Goal: Task Accomplishment & Management: Manage account settings

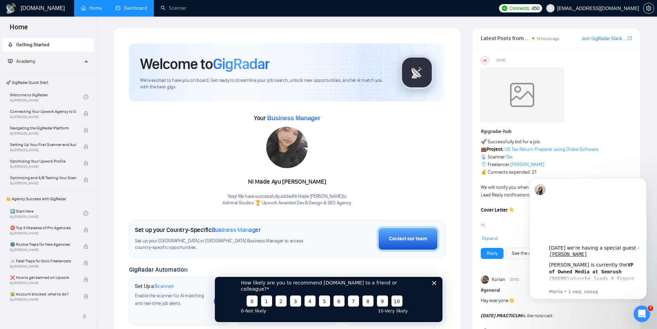
click at [127, 7] on link "Dashboard" at bounding box center [131, 8] width 31 height 6
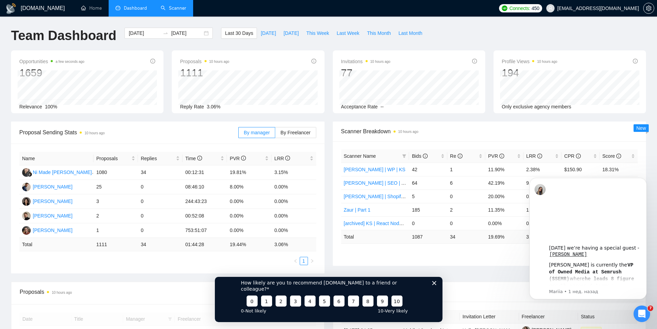
click at [175, 7] on link "Scanner" at bounding box center [174, 8] width 26 height 6
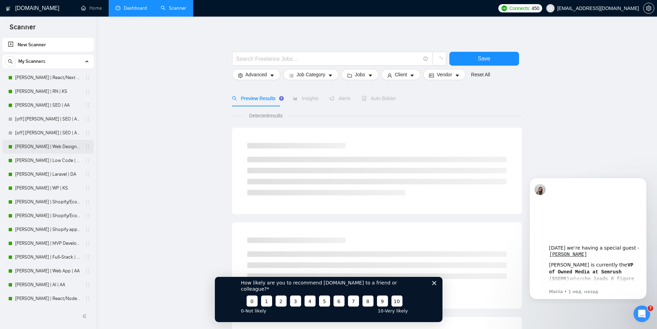
click at [28, 147] on link "[PERSON_NAME] | Web Design | DA" at bounding box center [48, 147] width 66 height 14
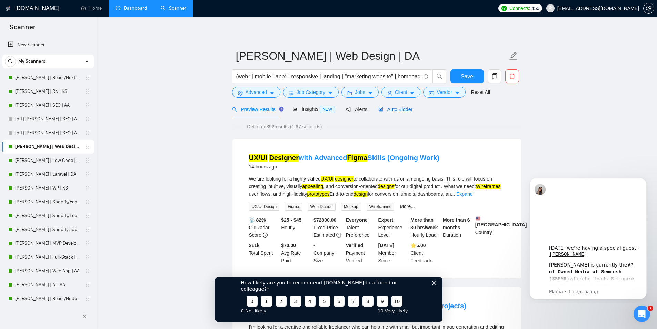
click at [404, 108] on span "Auto Bidder" at bounding box center [395, 110] width 34 height 6
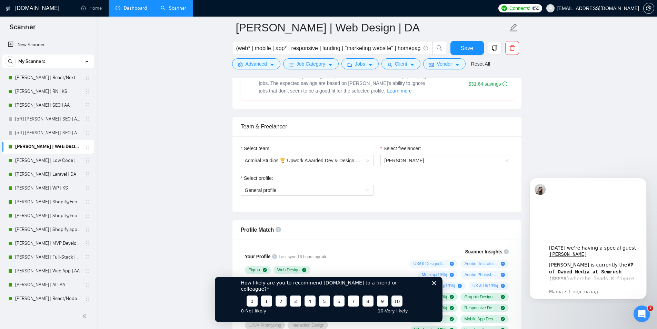
scroll to position [345, 0]
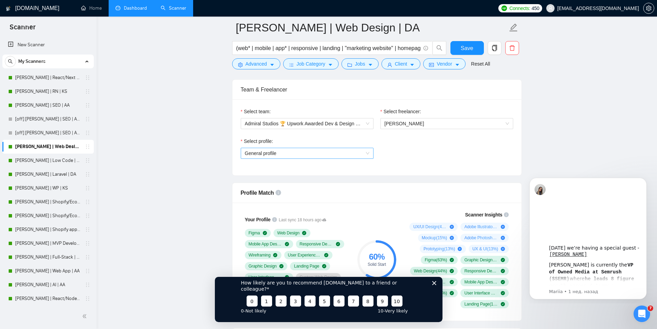
click at [316, 156] on span "General profile" at bounding box center [307, 153] width 125 height 10
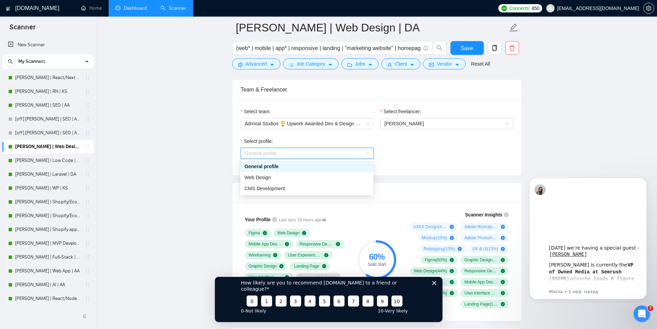
click at [316, 156] on span "General profile" at bounding box center [307, 153] width 125 height 10
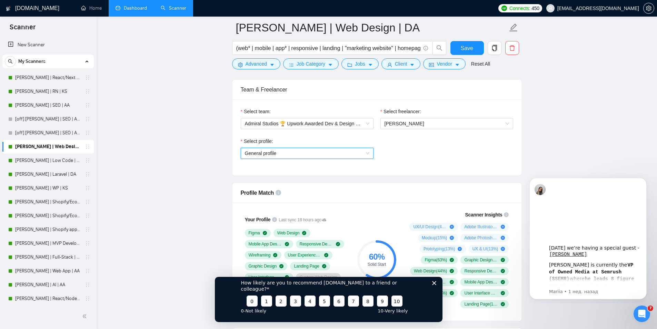
click at [285, 152] on span "General profile" at bounding box center [307, 153] width 125 height 10
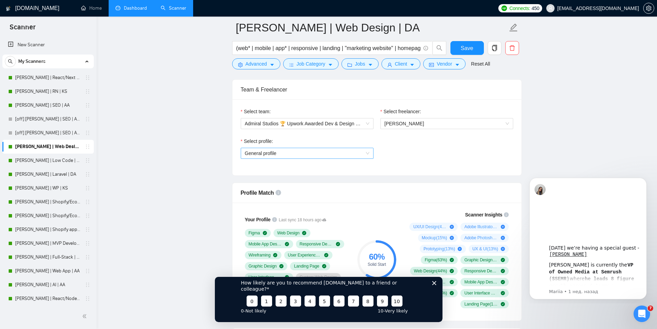
click at [260, 151] on span "General profile" at bounding box center [307, 153] width 125 height 10
click at [274, 150] on span "General profile" at bounding box center [307, 153] width 125 height 10
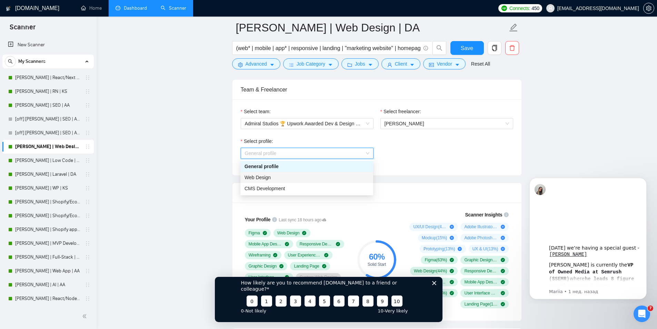
click at [270, 176] on span "Web Design" at bounding box center [258, 178] width 26 height 6
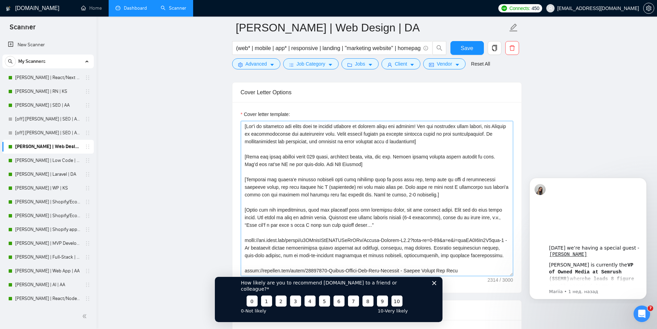
scroll to position [793, 0]
click at [278, 140] on textarea "Cover letter template:" at bounding box center [377, 198] width 272 height 155
click at [247, 129] on textarea "Cover letter template:" at bounding box center [377, 198] width 272 height 155
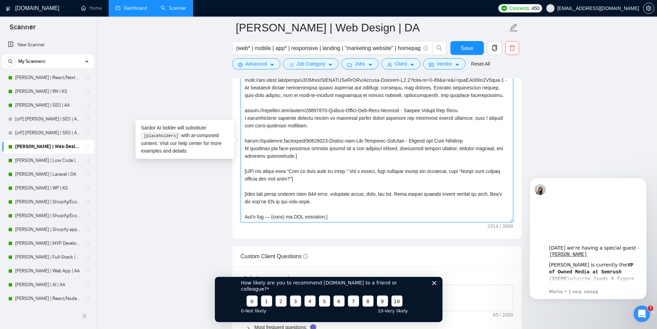
scroll to position [862, 0]
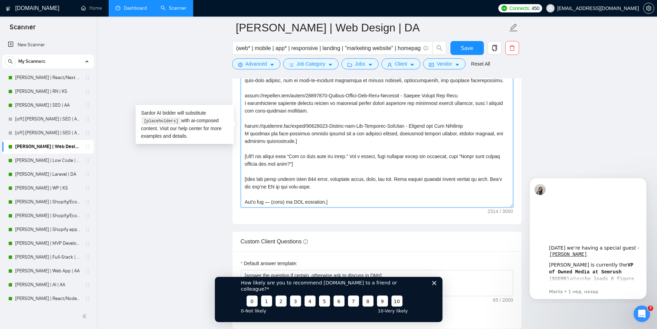
drag, startPoint x: 245, startPoint y: 126, endPoint x: 335, endPoint y: 199, distance: 115.7
click at [335, 199] on textarea "Cover letter template:" at bounding box center [377, 129] width 272 height 155
click at [274, 121] on textarea "Cover letter template:" at bounding box center [377, 129] width 272 height 155
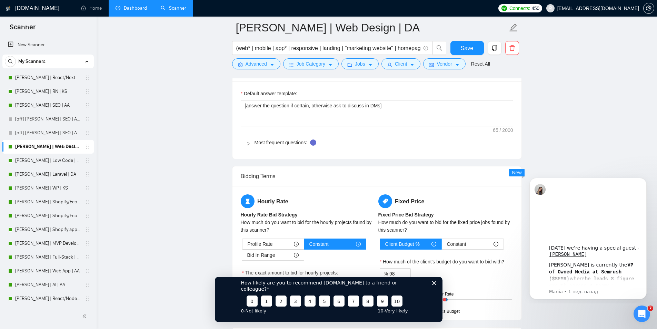
scroll to position [1035, 0]
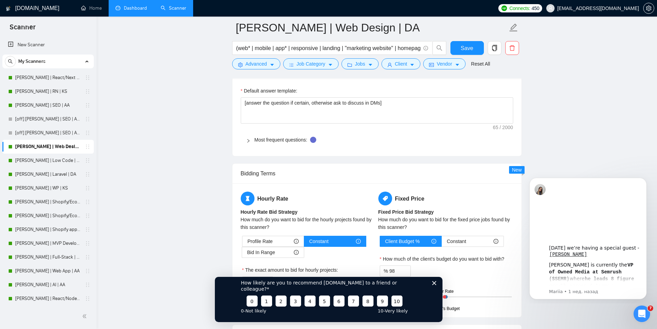
click at [260, 145] on div "Most frequent questions:" at bounding box center [377, 140] width 272 height 16
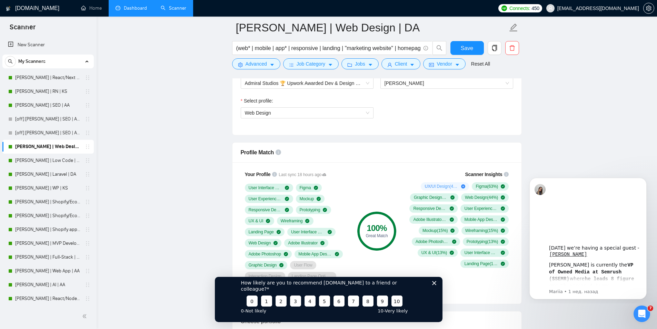
scroll to position [345, 0]
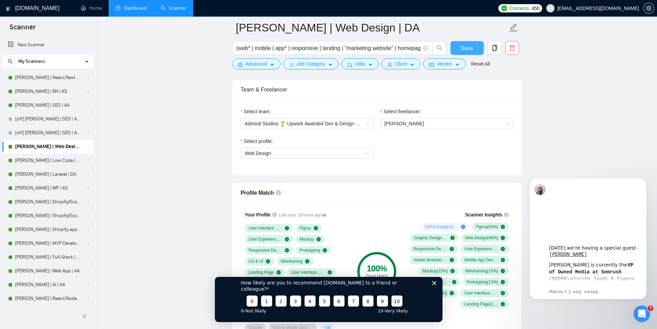
click at [462, 48] on span "Save" at bounding box center [467, 48] width 12 height 9
click at [28, 161] on link "[PERSON_NAME] | Low Code | DA" at bounding box center [48, 160] width 66 height 14
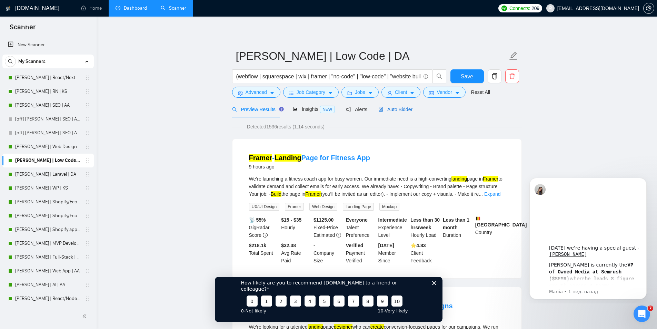
click at [398, 110] on span "Auto Bidder" at bounding box center [395, 110] width 34 height 6
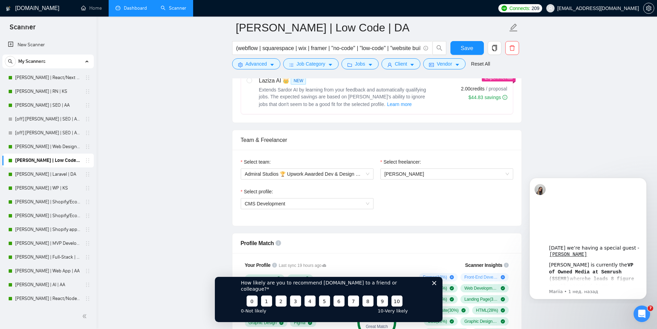
scroll to position [310, 0]
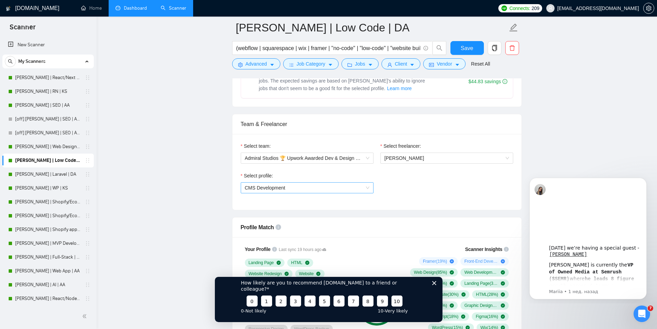
click at [341, 189] on span "CMS Development" at bounding box center [307, 187] width 125 height 10
click at [403, 182] on div "Select profile: CMS Development" at bounding box center [376, 187] width 279 height 30
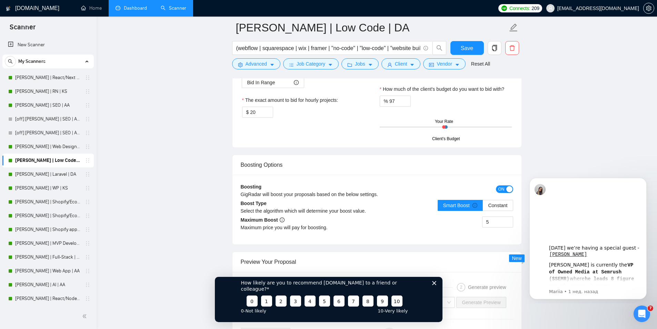
scroll to position [1138, 0]
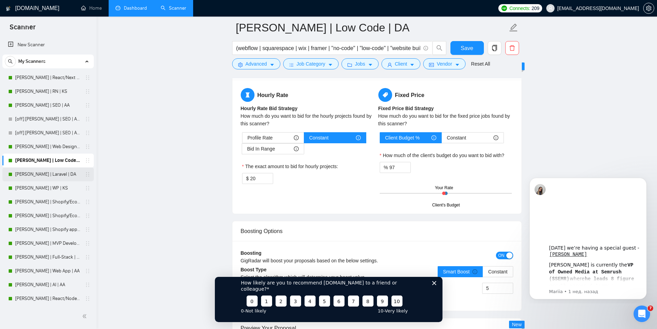
click at [31, 174] on link "[PERSON_NAME] | Laravel | DA" at bounding box center [48, 174] width 66 height 14
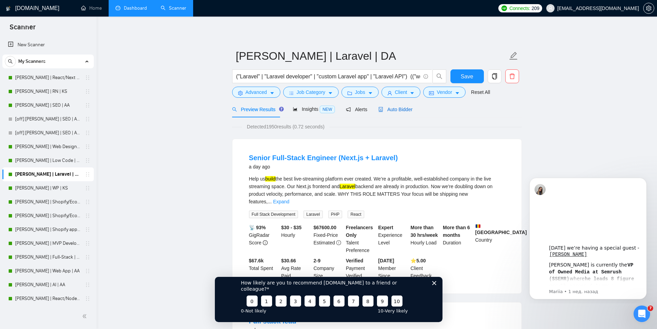
click at [393, 111] on span "Auto Bidder" at bounding box center [395, 110] width 34 height 6
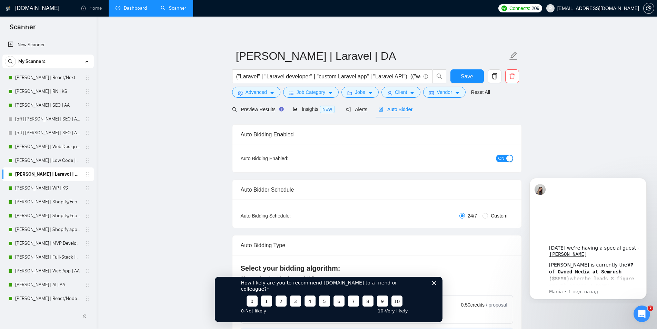
checkbox input "true"
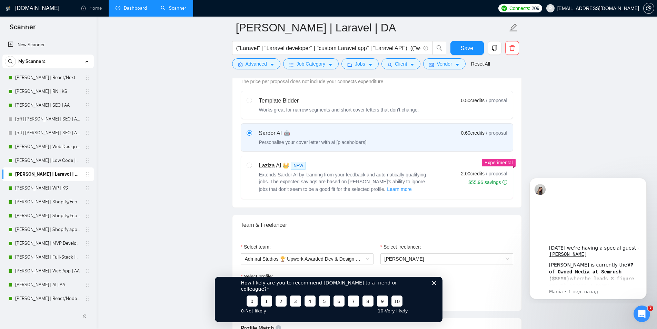
scroll to position [310, 0]
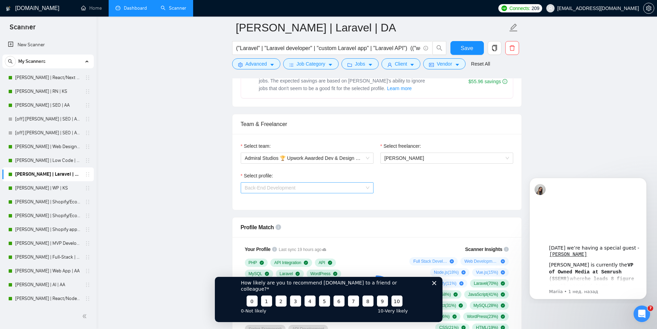
click at [329, 186] on span "Back-End Development" at bounding box center [307, 187] width 125 height 10
click at [406, 176] on div "Select profile: Back-End Development" at bounding box center [376, 187] width 279 height 30
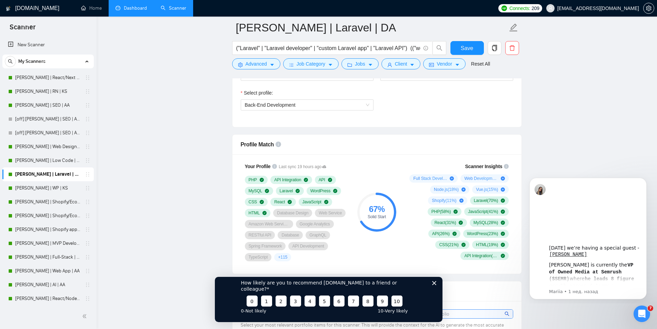
scroll to position [345, 0]
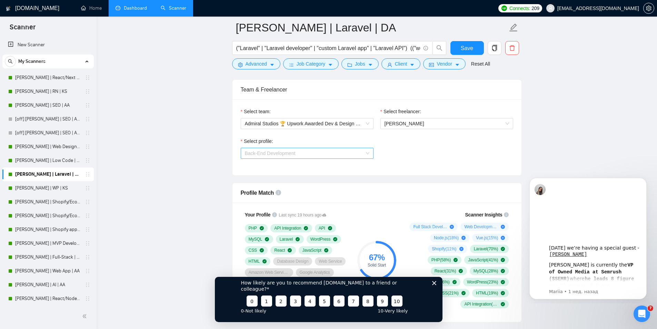
click at [322, 153] on span "Back-End Development" at bounding box center [307, 153] width 125 height 10
click at [284, 176] on span "Full Stack Development" at bounding box center [270, 178] width 51 height 6
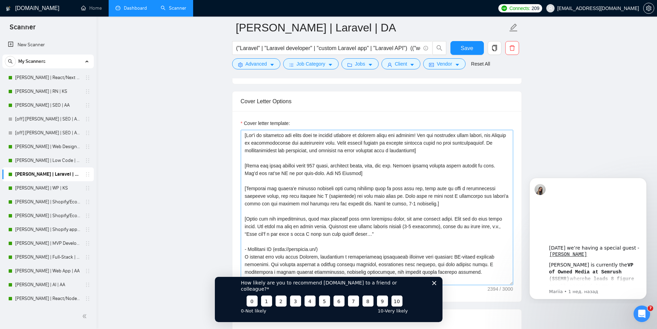
scroll to position [759, 0]
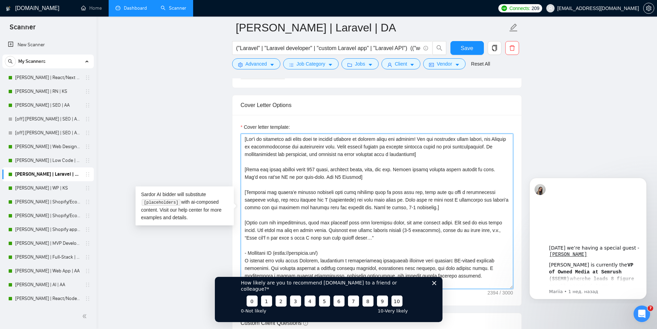
drag, startPoint x: 284, startPoint y: 138, endPoint x: 474, endPoint y: 158, distance: 191.4
click at [474, 158] on textarea "Cover letter template:" at bounding box center [377, 210] width 272 height 155
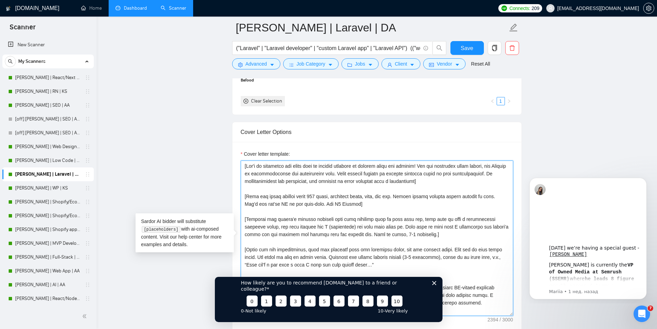
scroll to position [621, 0]
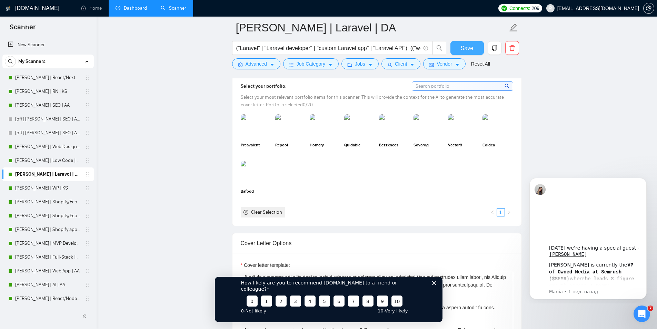
click at [471, 47] on span "Save" at bounding box center [467, 48] width 12 height 9
click at [26, 187] on link "[PERSON_NAME] | WP | KS" at bounding box center [48, 188] width 66 height 14
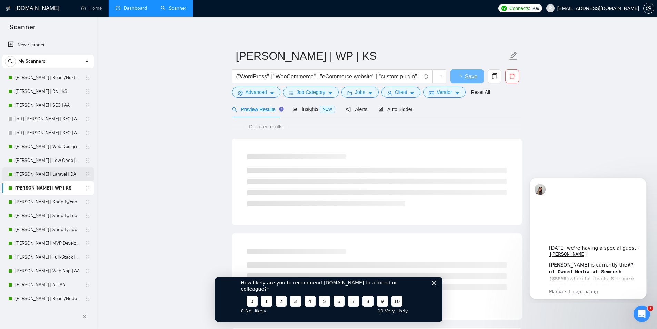
click at [32, 173] on link "[PERSON_NAME] | Laravel | DA" at bounding box center [48, 174] width 66 height 14
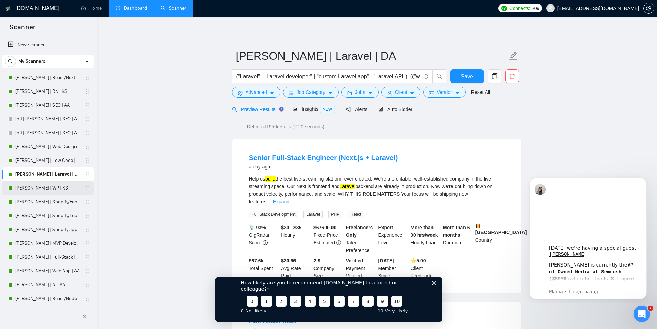
click at [39, 188] on link "[PERSON_NAME] | WP | KS" at bounding box center [48, 188] width 66 height 14
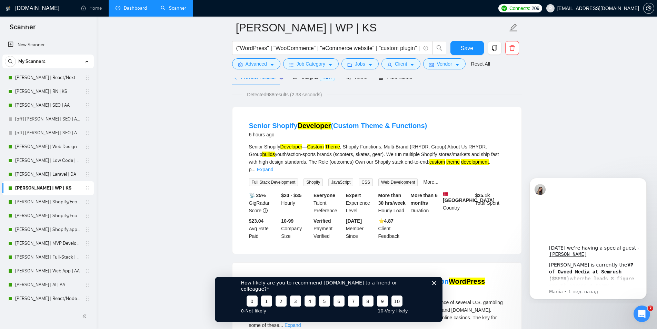
scroll to position [34, 0]
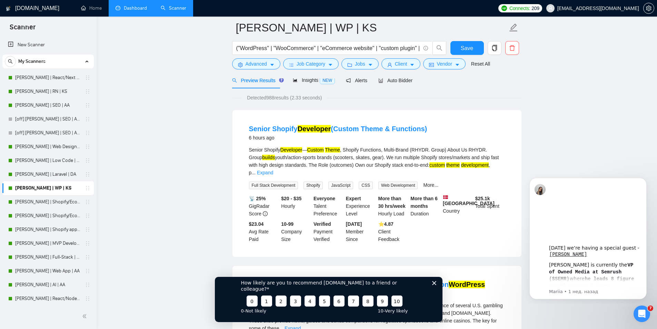
click at [400, 78] on div at bounding box center [377, 76] width 290 height 6
click at [399, 81] on span "Auto Bidder" at bounding box center [395, 81] width 34 height 6
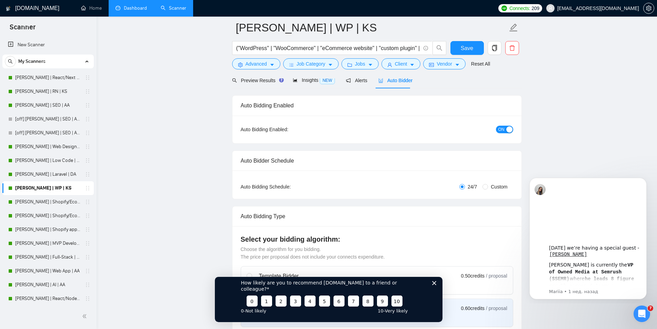
checkbox input "true"
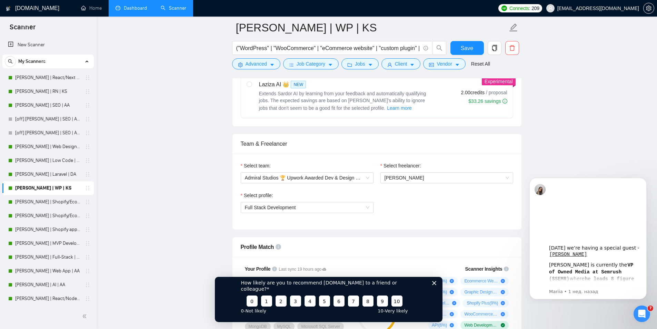
scroll to position [310, 0]
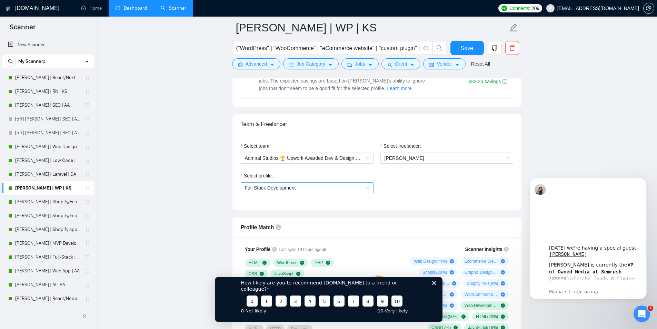
click at [312, 190] on span "Full Stack Development" at bounding box center [307, 187] width 125 height 10
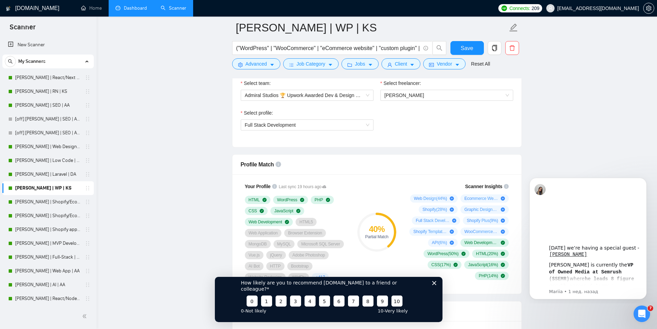
scroll to position [379, 0]
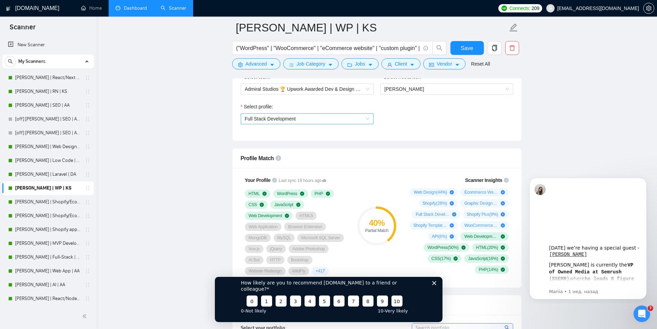
click at [285, 117] on span "Full Stack Development" at bounding box center [270, 119] width 51 height 6
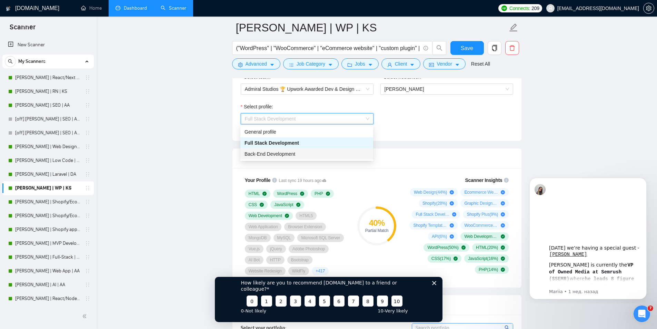
click at [277, 153] on span "Back-End Development" at bounding box center [270, 154] width 51 height 6
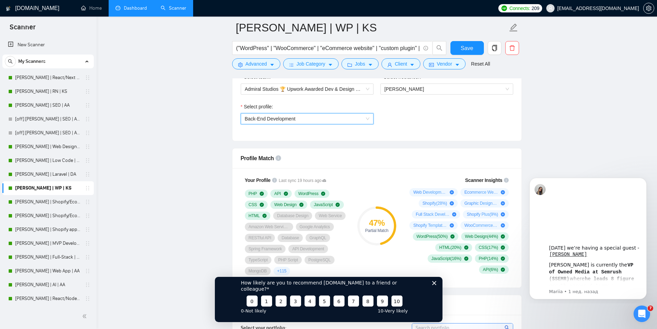
click at [270, 117] on span "Back-End Development" at bounding box center [270, 119] width 51 height 6
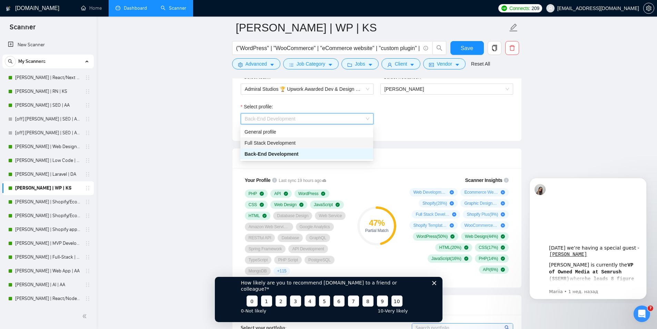
click at [267, 141] on span "Full Stack Development" at bounding box center [270, 143] width 51 height 6
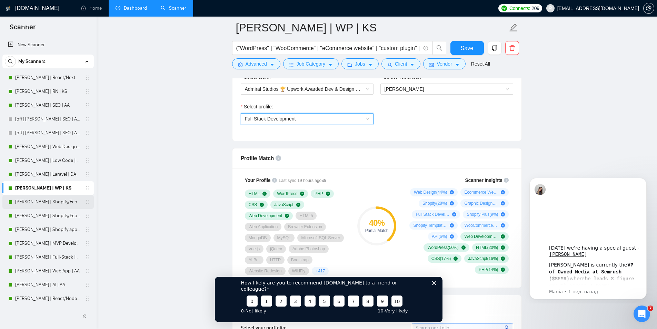
click at [43, 204] on link "[PERSON_NAME] | Shopify/Ecom | DA - lower requirements" at bounding box center [48, 202] width 66 height 14
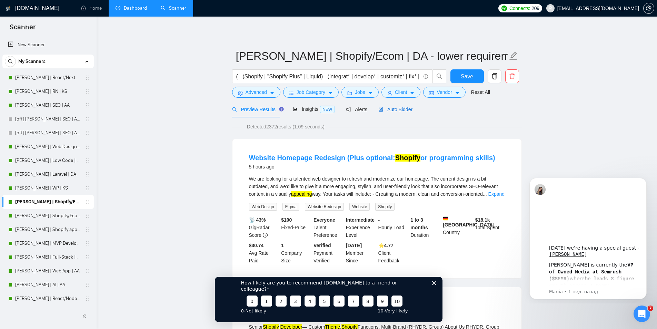
click at [401, 108] on span "Auto Bidder" at bounding box center [395, 110] width 34 height 6
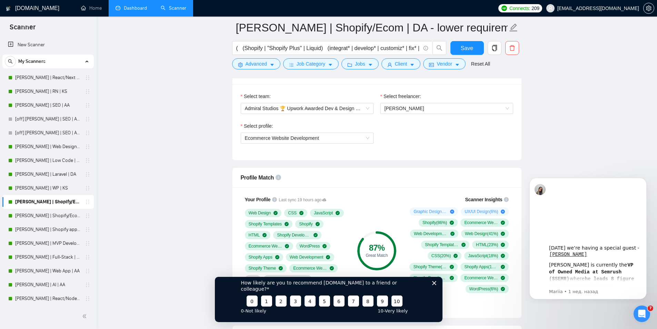
scroll to position [345, 0]
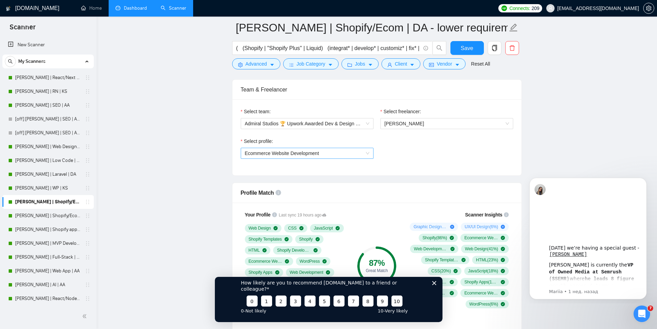
click at [319, 152] on span "Ecommerce Website Development" at bounding box center [307, 153] width 125 height 10
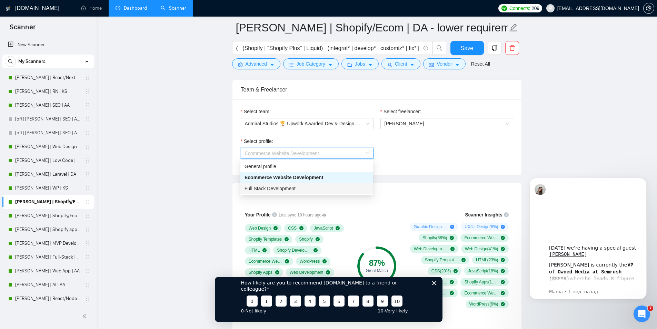
click at [289, 189] on span "Full Stack Development" at bounding box center [270, 189] width 51 height 6
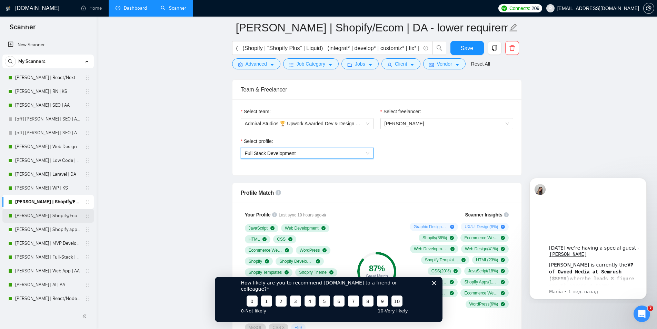
click at [41, 212] on link "[PERSON_NAME] | Shopify/Ecom | DA" at bounding box center [48, 216] width 66 height 14
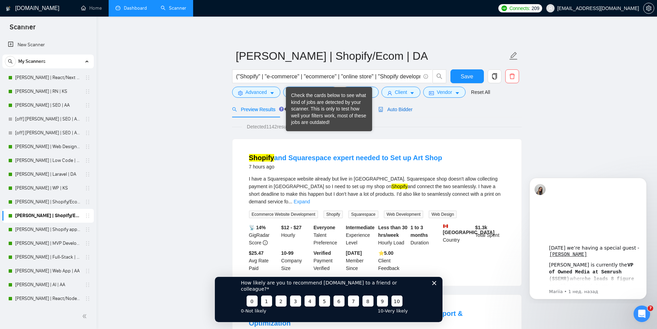
click at [392, 110] on span "Auto Bidder" at bounding box center [395, 110] width 34 height 6
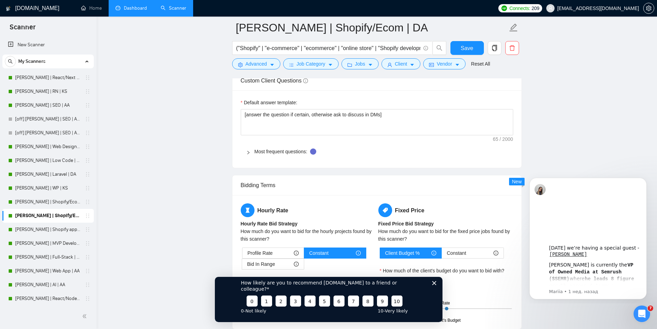
scroll to position [1035, 0]
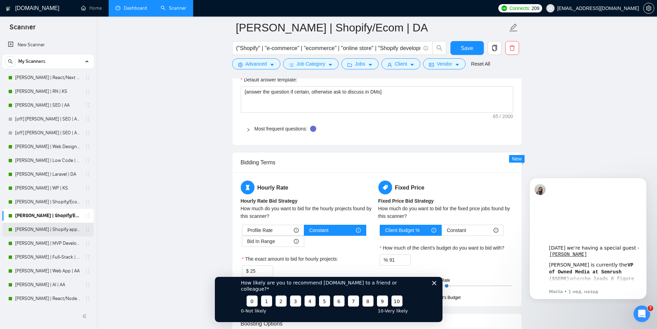
click at [30, 232] on link "[PERSON_NAME] | Shopify app | DA" at bounding box center [48, 229] width 66 height 14
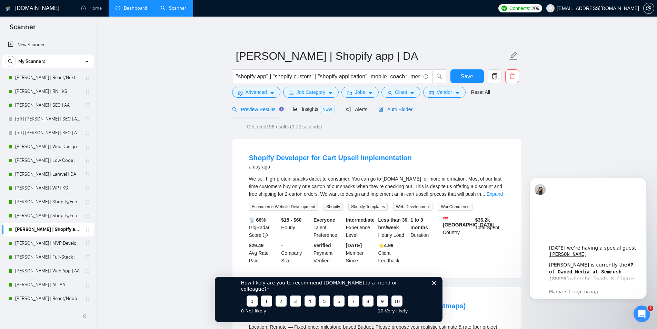
click at [393, 111] on span "Auto Bidder" at bounding box center [395, 110] width 34 height 6
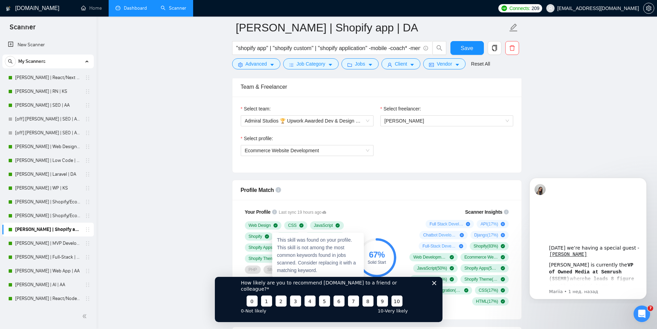
scroll to position [345, 0]
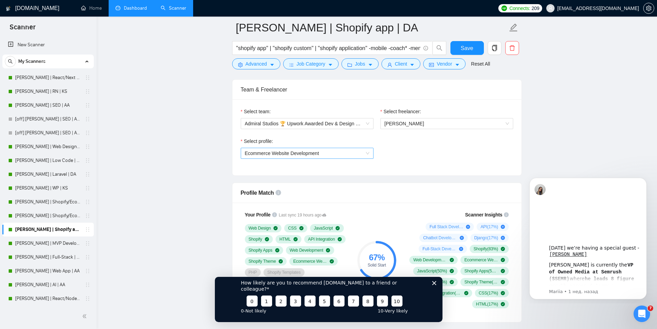
click at [297, 152] on span "Ecommerce Website Development" at bounding box center [282, 153] width 74 height 6
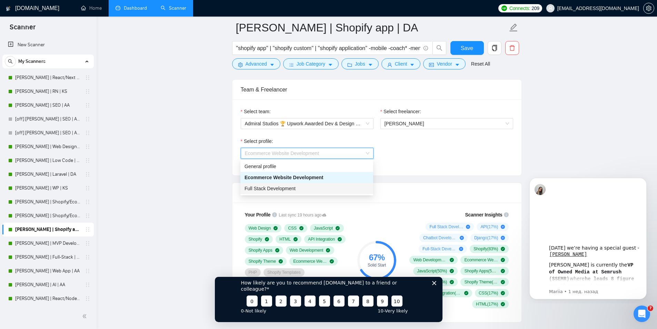
click at [286, 188] on span "Full Stack Development" at bounding box center [270, 189] width 51 height 6
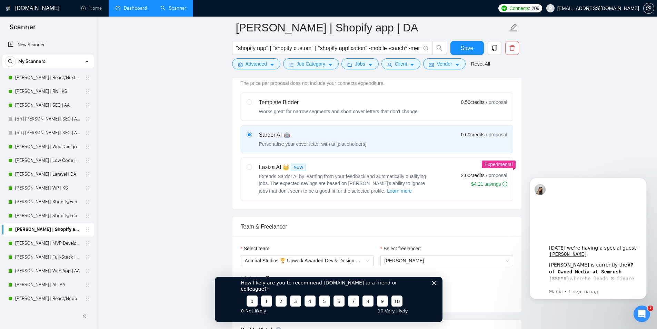
scroll to position [207, 0]
click at [460, 48] on button "Save" at bounding box center [466, 48] width 33 height 14
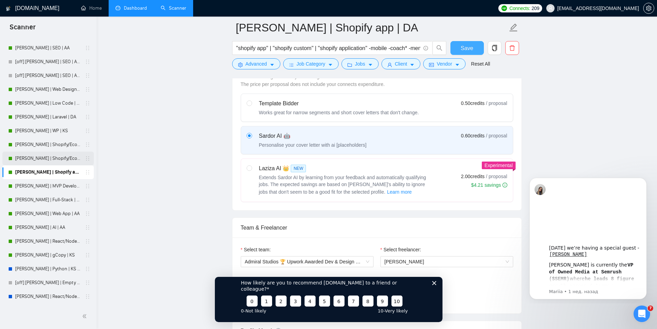
scroll to position [103, 0]
